Goal: Find specific page/section: Find specific page/section

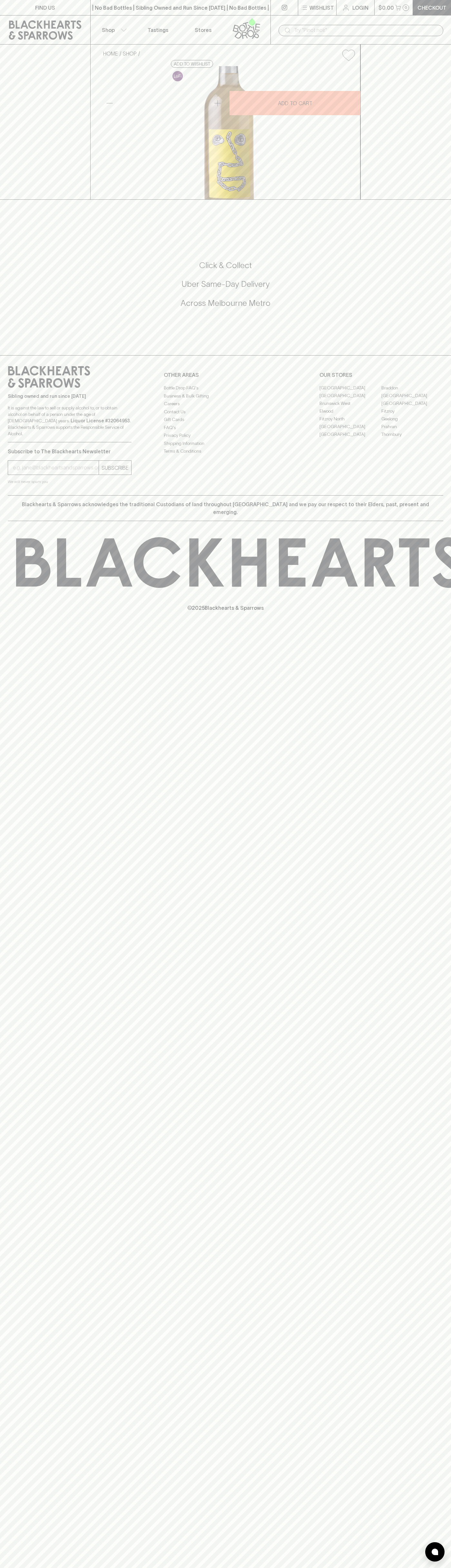
click at [188, 25] on link "Stores" at bounding box center [203, 30] width 45 height 29
click at [445, 1567] on html "FIND US | No Bad Bottles | Sibling Owned and Run Since 2006 | No Bad Bottles | …" at bounding box center [225, 784] width 451 height 1568
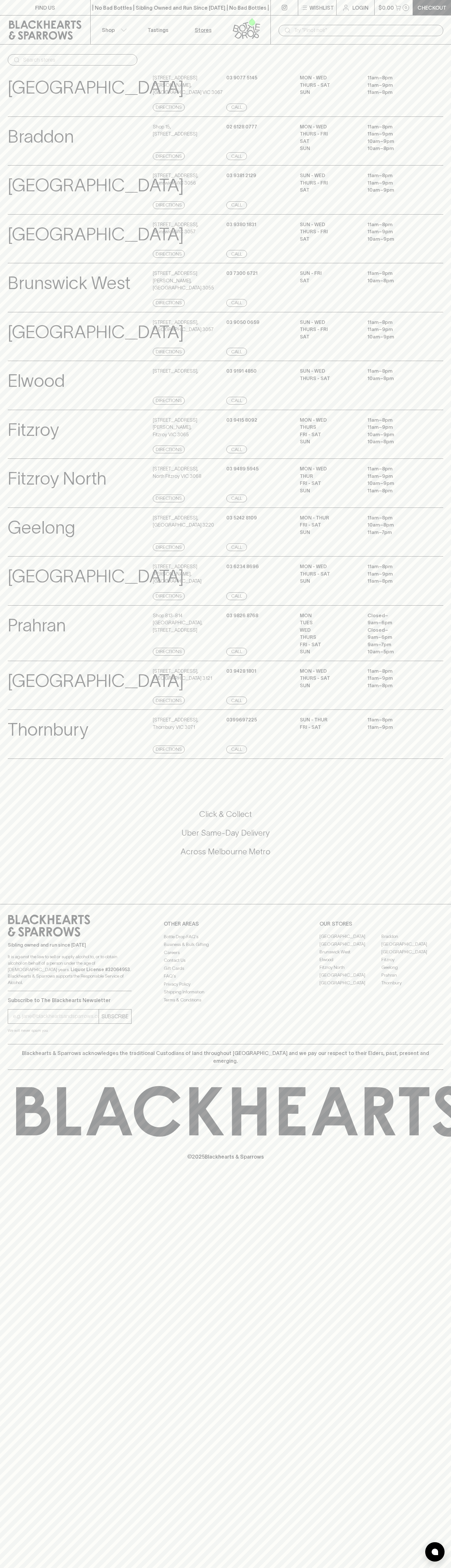
click at [124, 1567] on html "FIND US | No Bad Bottles | Sibling Owned and Run Since 2006 | No Bad Bottles | …" at bounding box center [225, 784] width 451 height 1568
click at [2, 76] on div "Abbotsford View Store Details 247 Johnston Street , Abbotsford VIC 3067 Directi…" at bounding box center [225, 91] width 451 height 49
